Goal: Task Accomplishment & Management: Manage account settings

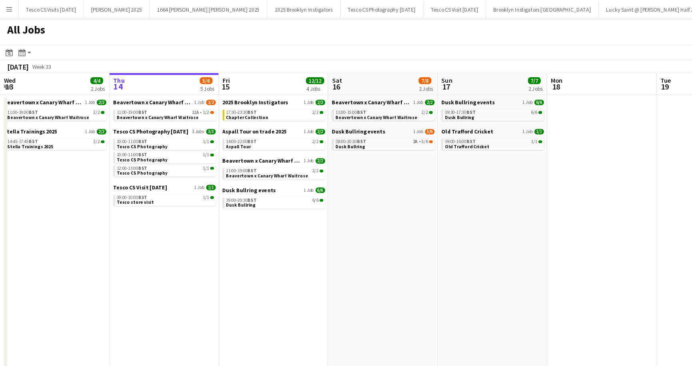
click at [225, 169] on app-calendar-brief-board "Dusk Bullring events 1 Job 6/6 09:00-20:30 BST 6/6 Dusk Bullring" at bounding box center [239, 172] width 90 height 19
click at [225, 166] on span "Dusk Bullring events" at bounding box center [217, 166] width 47 height 6
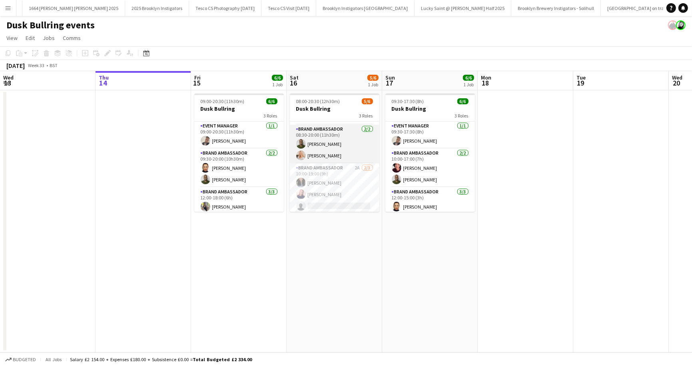
scroll to position [26, 0]
click at [317, 98] on span "08:00-20:30 (12h30m)" at bounding box center [318, 101] width 44 height 6
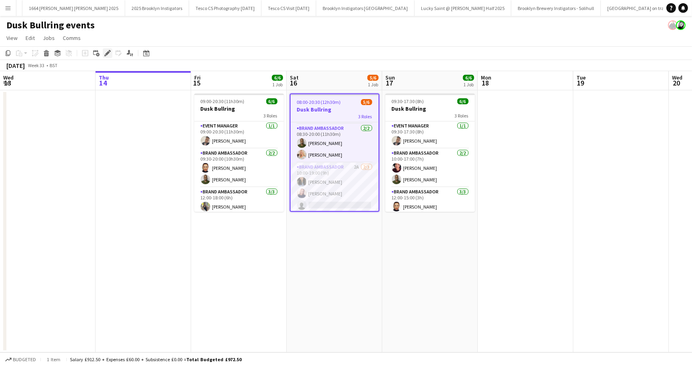
click at [108, 55] on icon "Edit" at bounding box center [107, 53] width 6 height 6
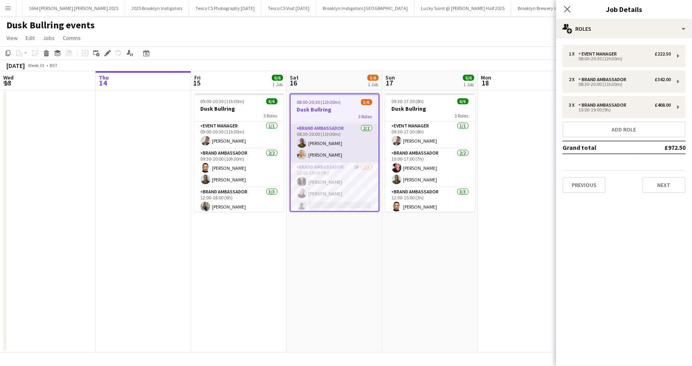
click at [368, 128] on app-card-role "Brand Ambassador 2/2 08:30-20:00 (11h30m) Paulo Andre Aragao Hattie Levett - Du…" at bounding box center [335, 143] width 88 height 39
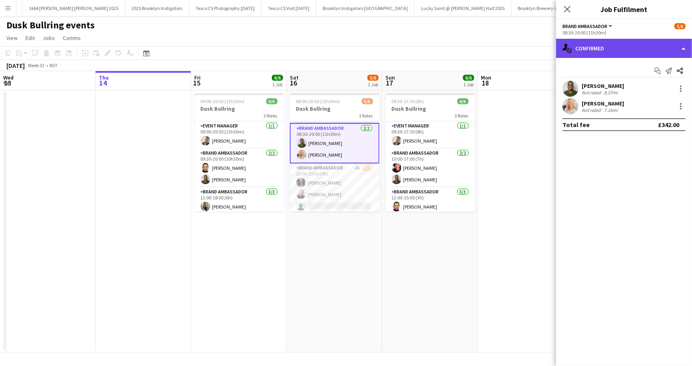
click at [684, 47] on div "single-neutral-actions-check-2 Confirmed" at bounding box center [624, 48] width 136 height 19
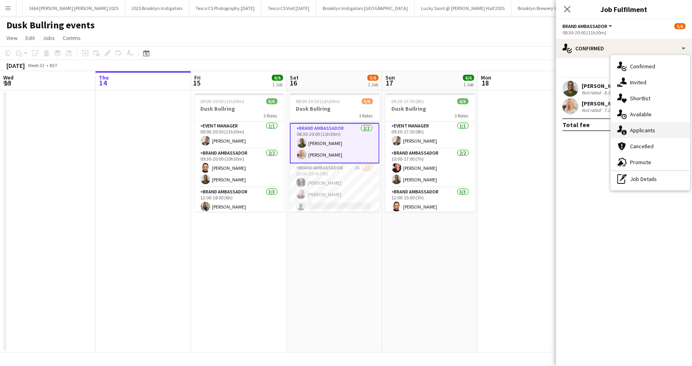
click at [657, 132] on div "single-neutral-actions-information Applicants" at bounding box center [650, 130] width 79 height 16
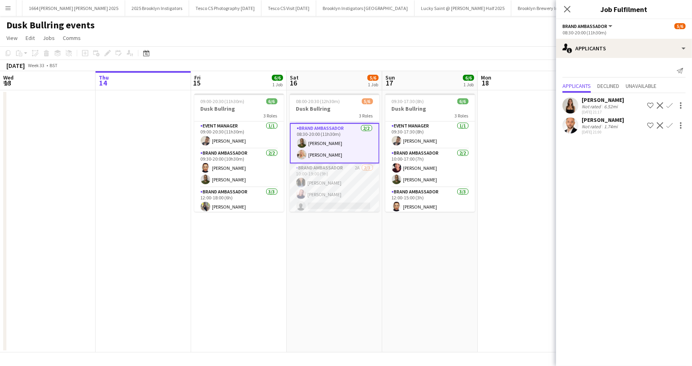
click at [343, 174] on app-card-role "Brand Ambassador 2A 2/3 10:00-19:00 (9h) Christine Mak Sara Zurakowski single-n…" at bounding box center [335, 189] width 90 height 50
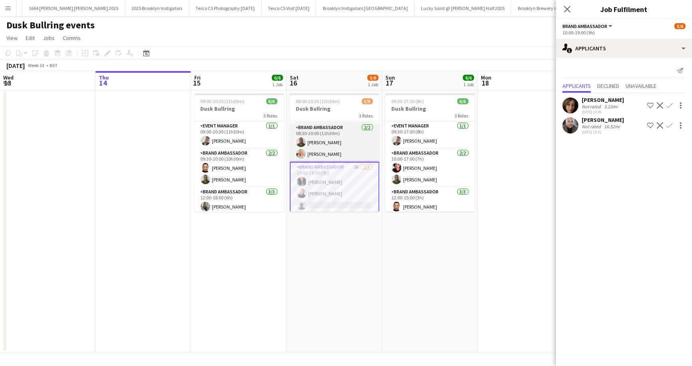
click at [368, 124] on app-card-role "Brand Ambassador 2/2 08:30-20:00 (11h30m) Paulo Andre Aragao Hattie Levett - Du…" at bounding box center [335, 142] width 90 height 39
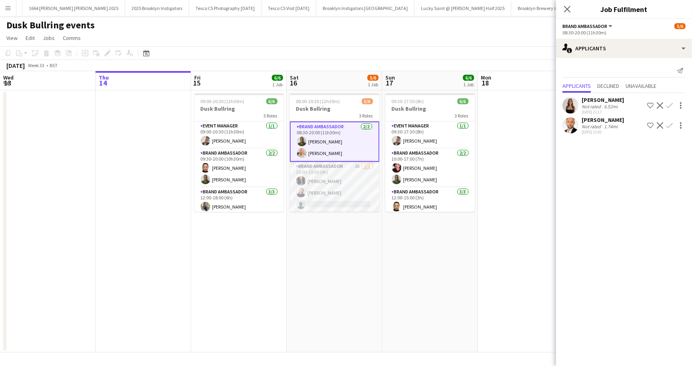
scroll to position [0, 0]
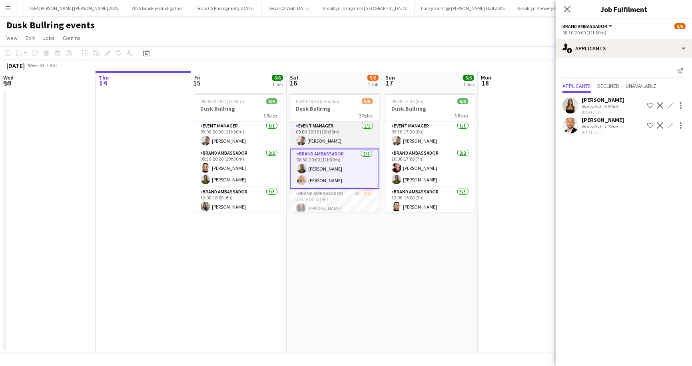
click at [366, 124] on app-card-role "Event Manager 1/1 08:00-20:30 (12h30m) Umar Bhayat" at bounding box center [335, 135] width 90 height 27
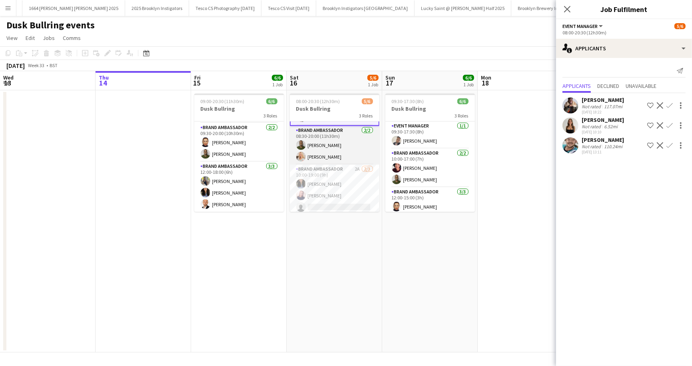
scroll to position [24, 0]
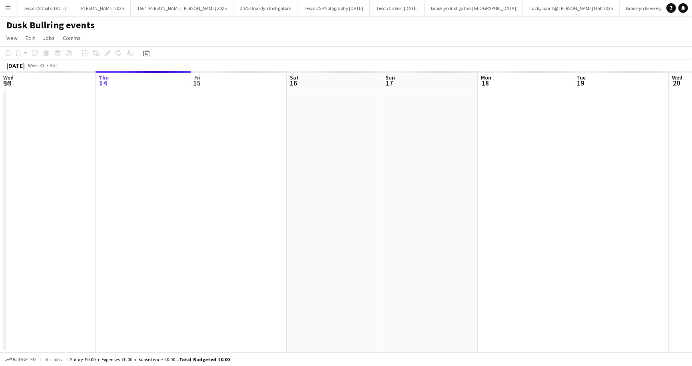
scroll to position [0, 3]
